Goal: Task Accomplishment & Management: Complete application form

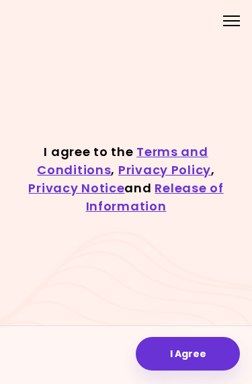
click at [190, 360] on button "I Agree" at bounding box center [188, 354] width 104 height 34
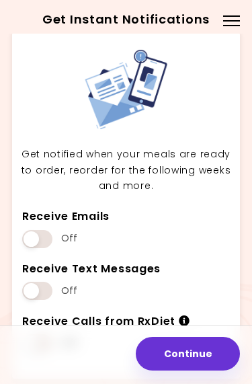
scroll to position [9, 0]
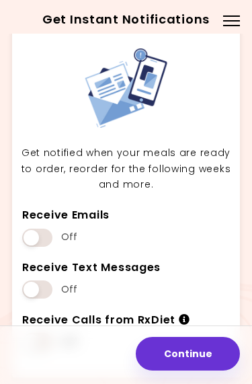
click at [36, 240] on span at bounding box center [37, 238] width 30 height 18
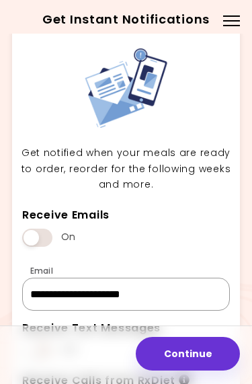
click at [38, 291] on input "**********" at bounding box center [126, 294] width 208 height 32
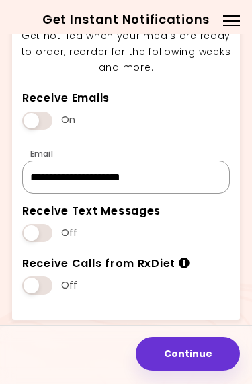
scroll to position [124, 0]
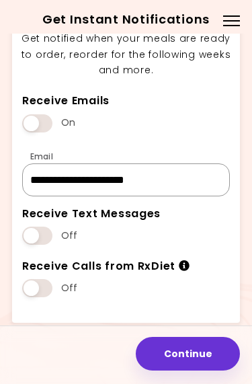
type input "**********"
click at [220, 265] on div "Receive Calls from RxDiet Off" at bounding box center [126, 280] width 215 height 52
click at [204, 359] on button "Continue" at bounding box center [188, 354] width 104 height 34
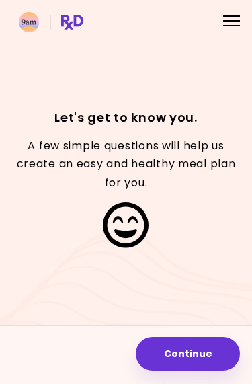
click at [200, 353] on button "Continue" at bounding box center [188, 354] width 104 height 34
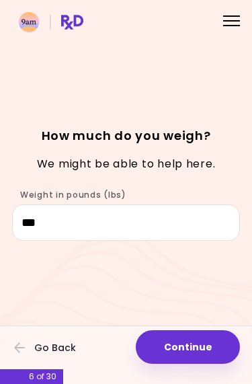
click at [192, 347] on button "Continue" at bounding box center [188, 347] width 104 height 34
select select "****"
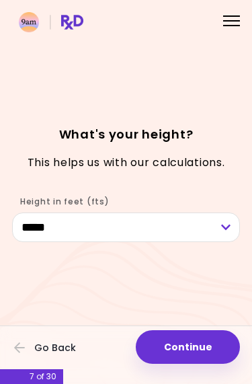
click at [181, 347] on button "Continue" at bounding box center [188, 347] width 104 height 34
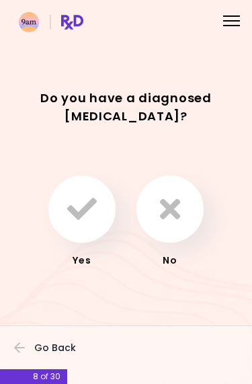
click at [167, 213] on icon "button" at bounding box center [170, 209] width 20 height 30
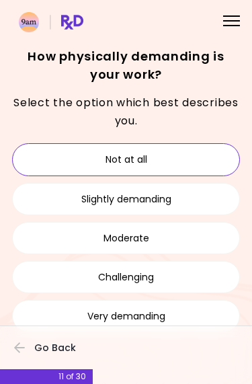
click at [172, 157] on button "Not at all" at bounding box center [126, 159] width 228 height 32
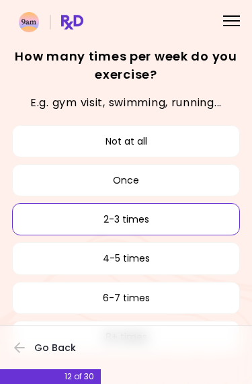
click at [163, 219] on button "2-3 times" at bounding box center [126, 219] width 228 height 32
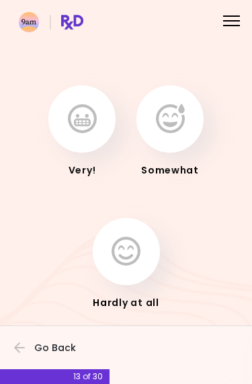
click at [130, 256] on icon "button" at bounding box center [126, 252] width 29 height 30
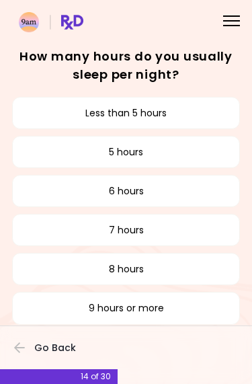
click at [162, 234] on button "7 hours" at bounding box center [126, 230] width 228 height 32
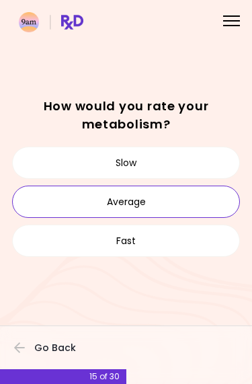
click at [172, 201] on button "Average" at bounding box center [126, 202] width 228 height 32
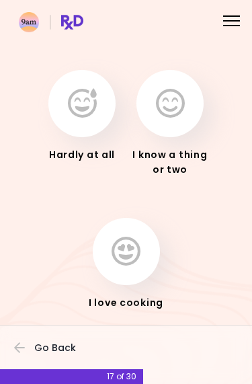
scroll to position [63, 0]
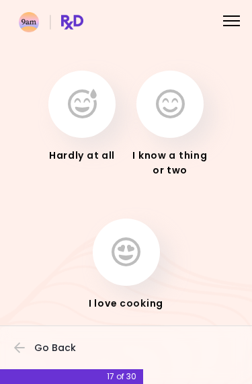
click at [180, 117] on icon "button" at bounding box center [170, 104] width 29 height 30
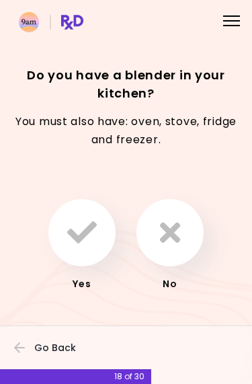
click at [93, 236] on icon "button" at bounding box center [82, 233] width 30 height 30
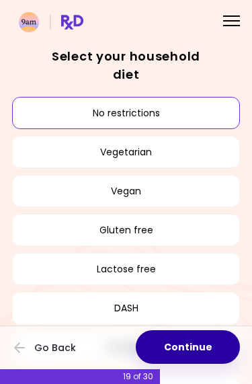
click at [191, 353] on button "Continue" at bounding box center [188, 347] width 104 height 34
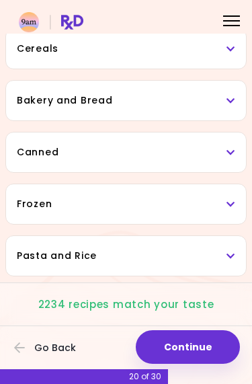
scroll to position [685, 0]
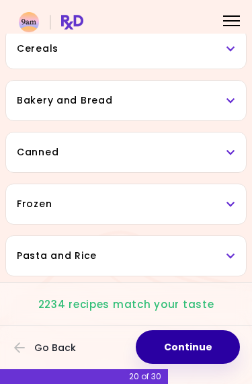
click at [204, 352] on button "Continue" at bounding box center [188, 347] width 104 height 34
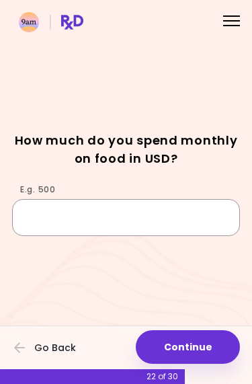
click at [91, 215] on input "E.g. 500" at bounding box center [126, 217] width 228 height 36
type input "***"
click at [184, 343] on button "Continue" at bounding box center [188, 347] width 104 height 34
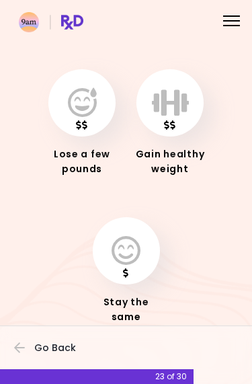
scroll to position [63, 0]
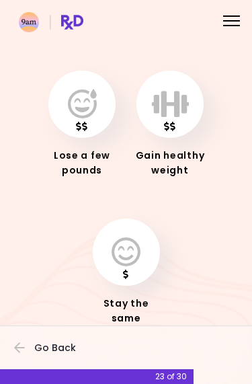
click at [89, 124] on button "button" at bounding box center [81, 104] width 67 height 67
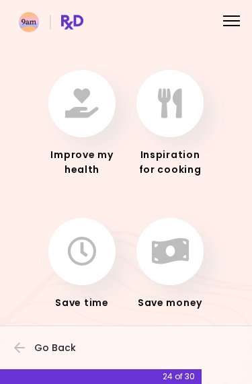
scroll to position [63, 0]
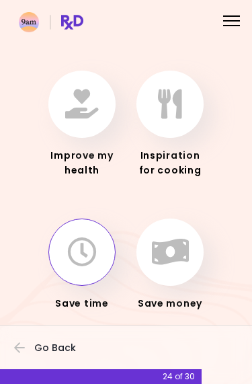
click at [86, 263] on icon "button" at bounding box center [82, 252] width 30 height 30
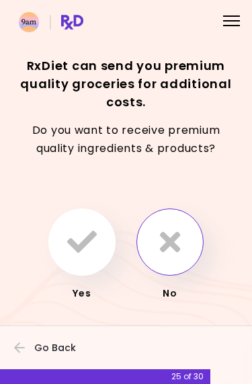
click at [176, 248] on icon "button" at bounding box center [170, 242] width 20 height 30
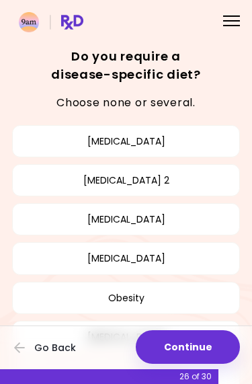
click at [170, 265] on button "[MEDICAL_DATA]" at bounding box center [126, 258] width 228 height 32
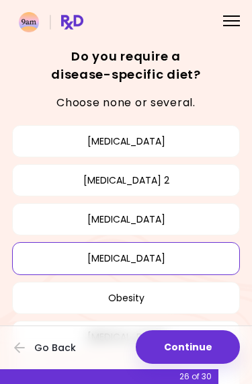
click at [202, 348] on button "Continue" at bounding box center [188, 347] width 104 height 34
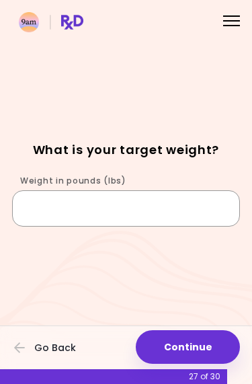
click at [160, 225] on input "Weight in pounds (lbs)" at bounding box center [126, 208] width 228 height 36
type input "***"
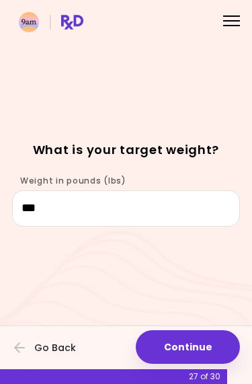
click at [189, 344] on button "Continue" at bounding box center [188, 347] width 104 height 34
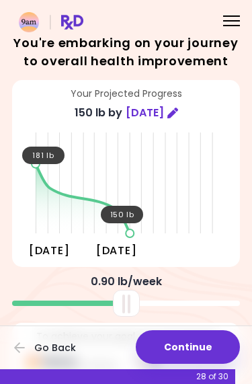
click at [214, 343] on button "Continue" at bounding box center [188, 347] width 104 height 34
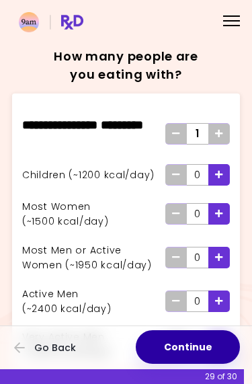
click at [214, 343] on button "Continue" at bounding box center [188, 347] width 104 height 34
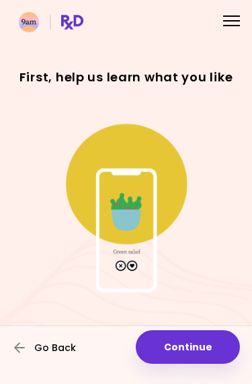
click at [54, 355] on button "Go Back" at bounding box center [54, 348] width 81 height 30
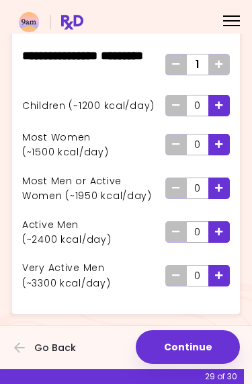
scroll to position [68, 0]
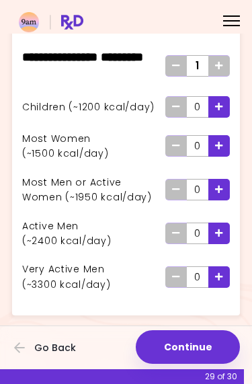
click at [196, 347] on button "Continue" at bounding box center [188, 347] width 104 height 34
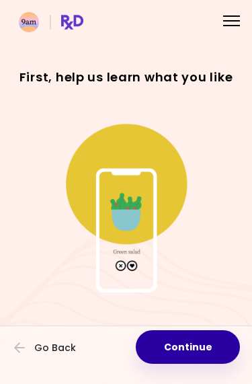
click at [202, 346] on button "Continue" at bounding box center [188, 347] width 104 height 34
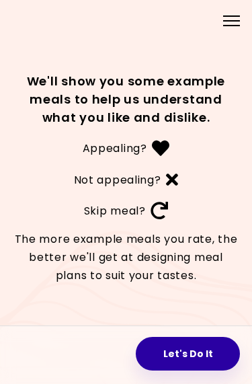
click at [200, 356] on button "Let's Do It" at bounding box center [188, 354] width 104 height 34
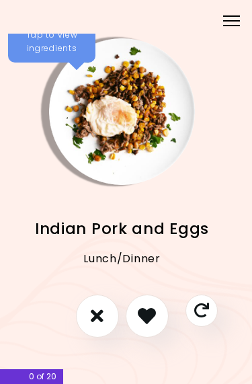
scroll to position [3, 4]
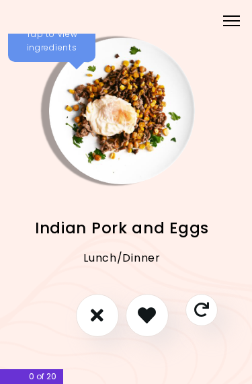
click at [79, 59] on div "Tap to view ingredients" at bounding box center [51, 41] width 87 height 41
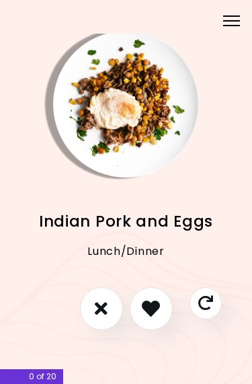
scroll to position [9, 0]
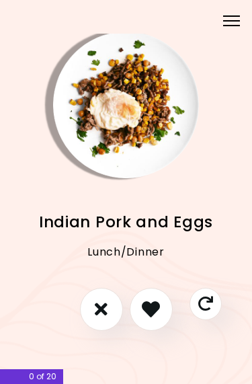
click at [238, 28] on div "Menu" at bounding box center [232, 20] width 26 height 26
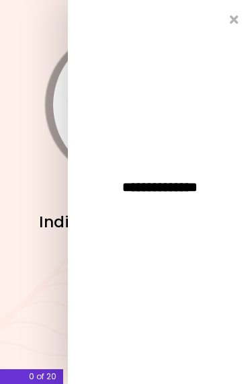
click at [37, 293] on div at bounding box center [126, 316] width 218 height 57
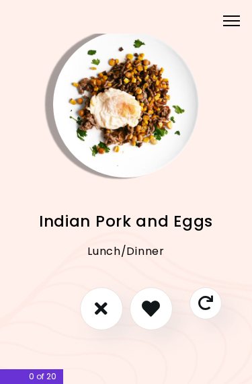
scroll to position [9, 0]
